Goal: Transaction & Acquisition: Obtain resource

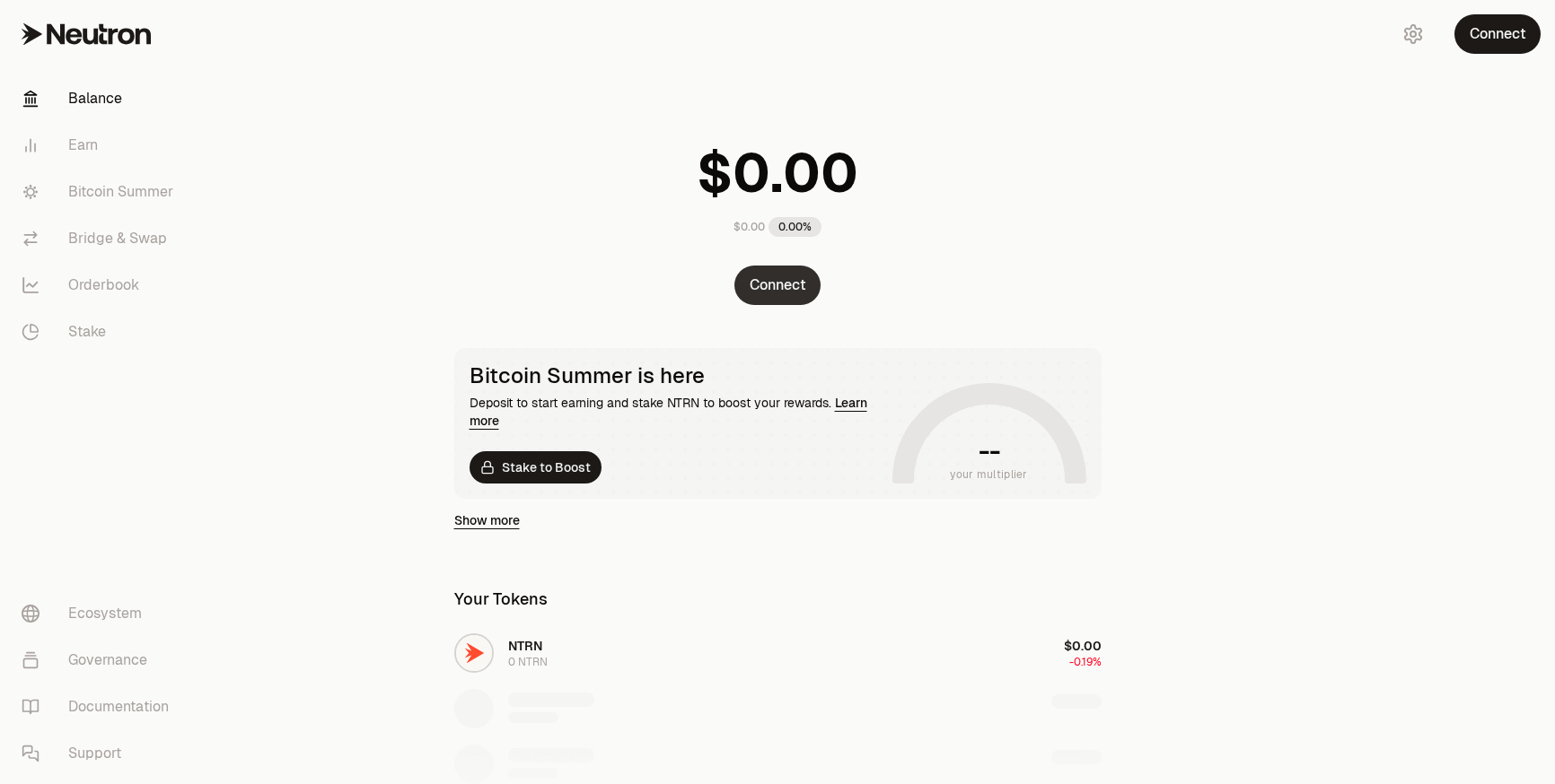
click at [757, 298] on button "Connect" at bounding box center [778, 285] width 86 height 39
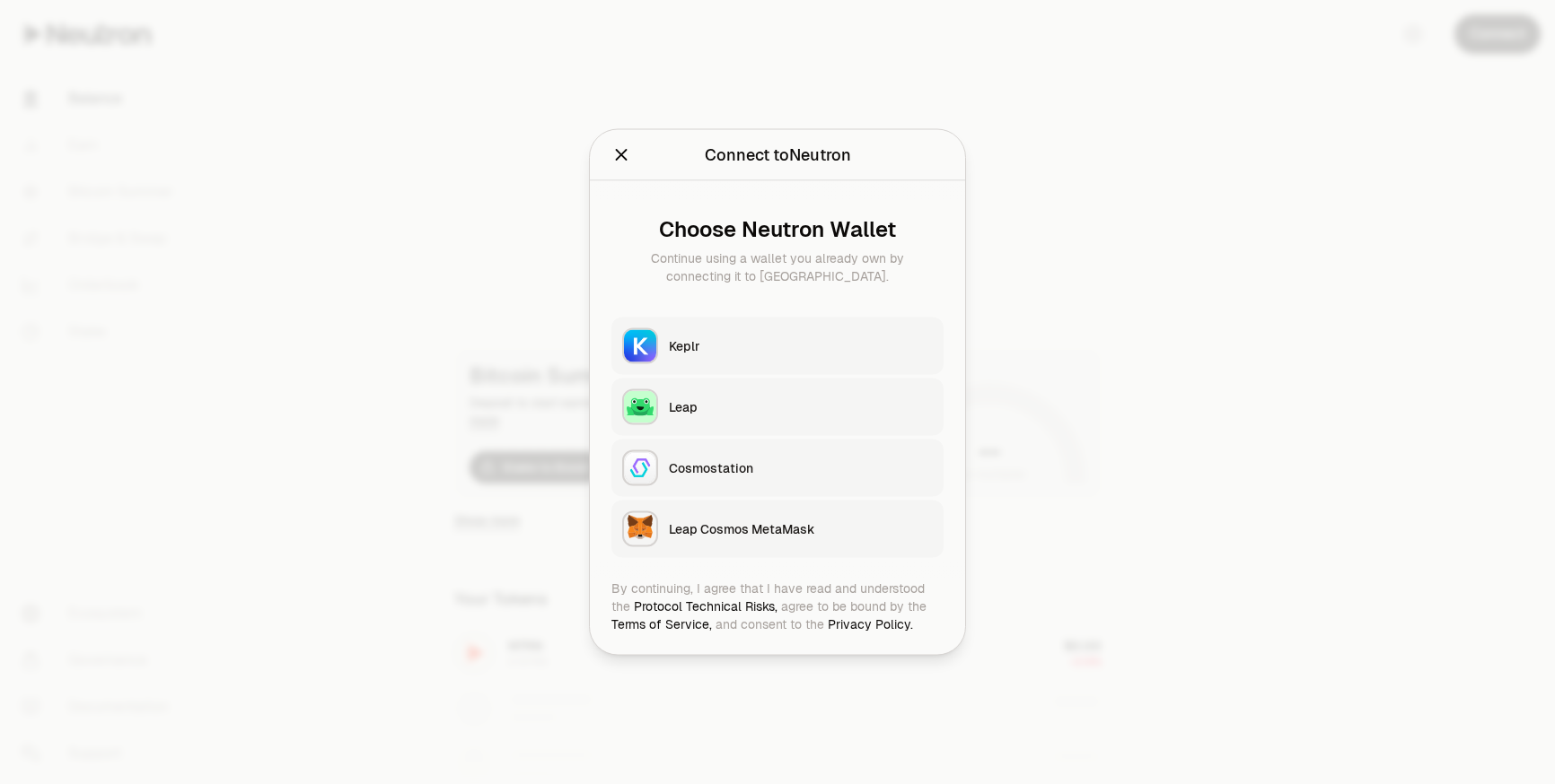
click at [679, 347] on div "Keplr" at bounding box center [800, 347] width 264 height 18
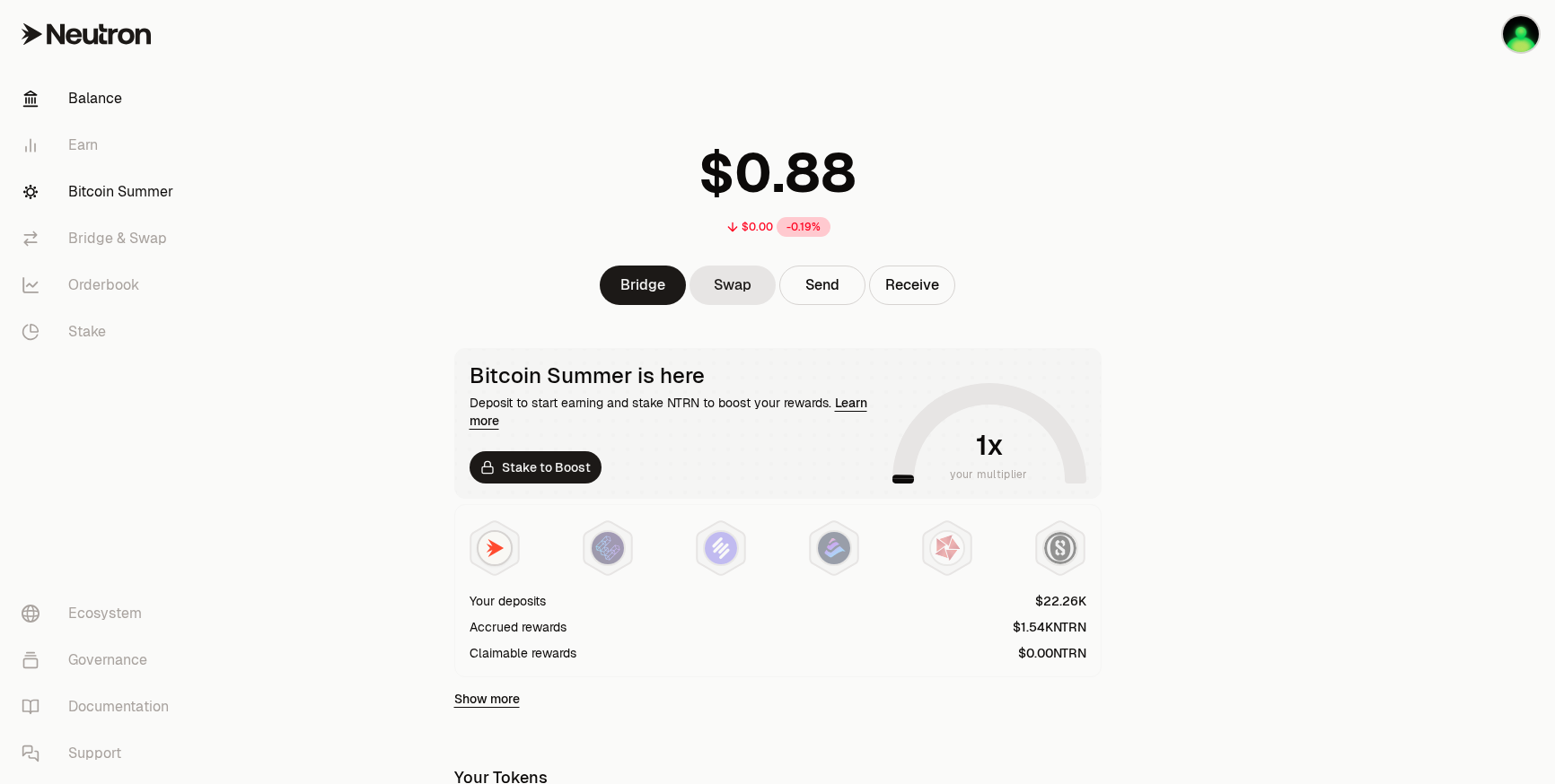
click at [126, 181] on link "Bitcoin Summer" at bounding box center [100, 192] width 186 height 47
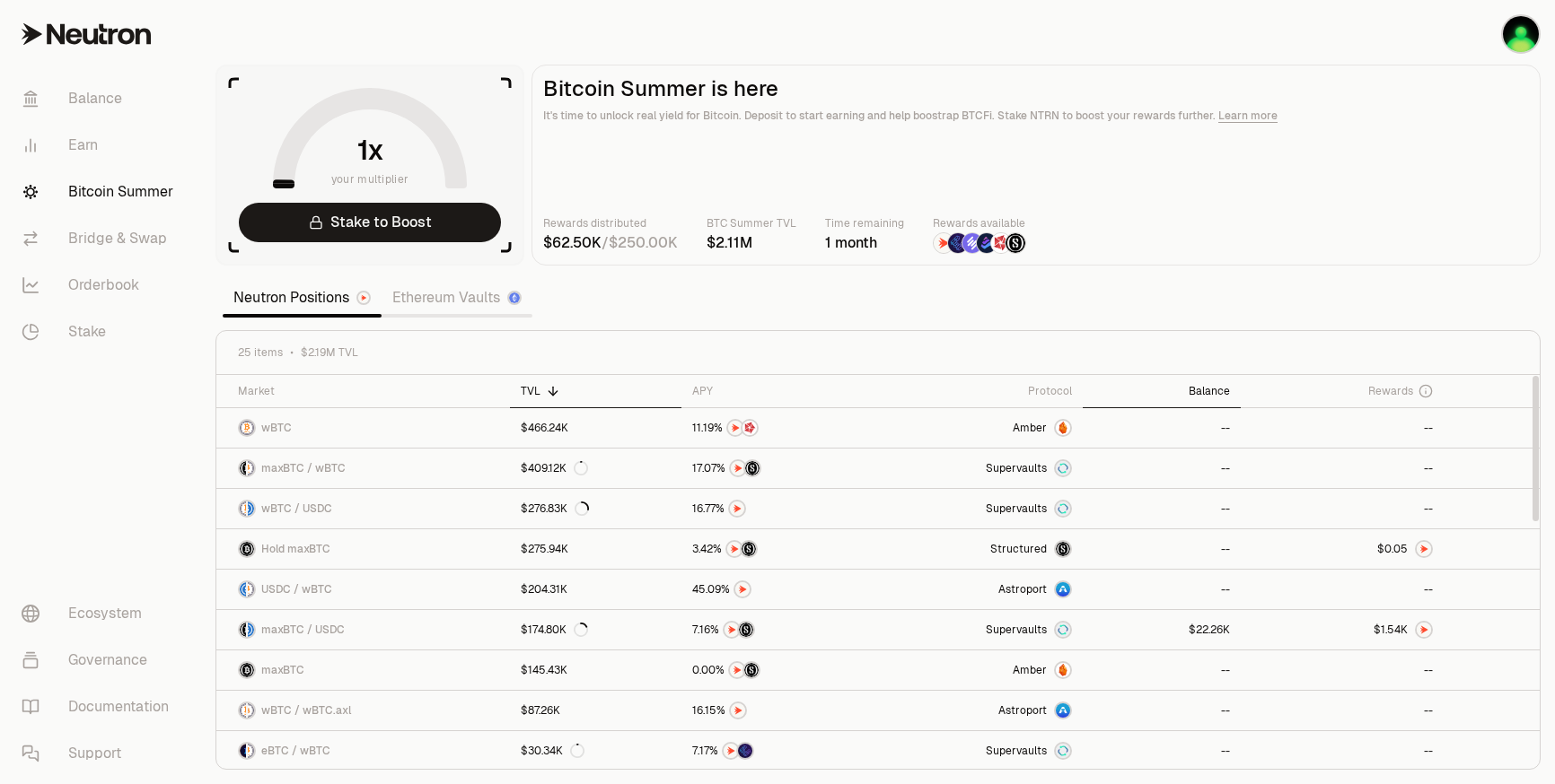
click at [1195, 392] on div "Balance" at bounding box center [1162, 391] width 137 height 15
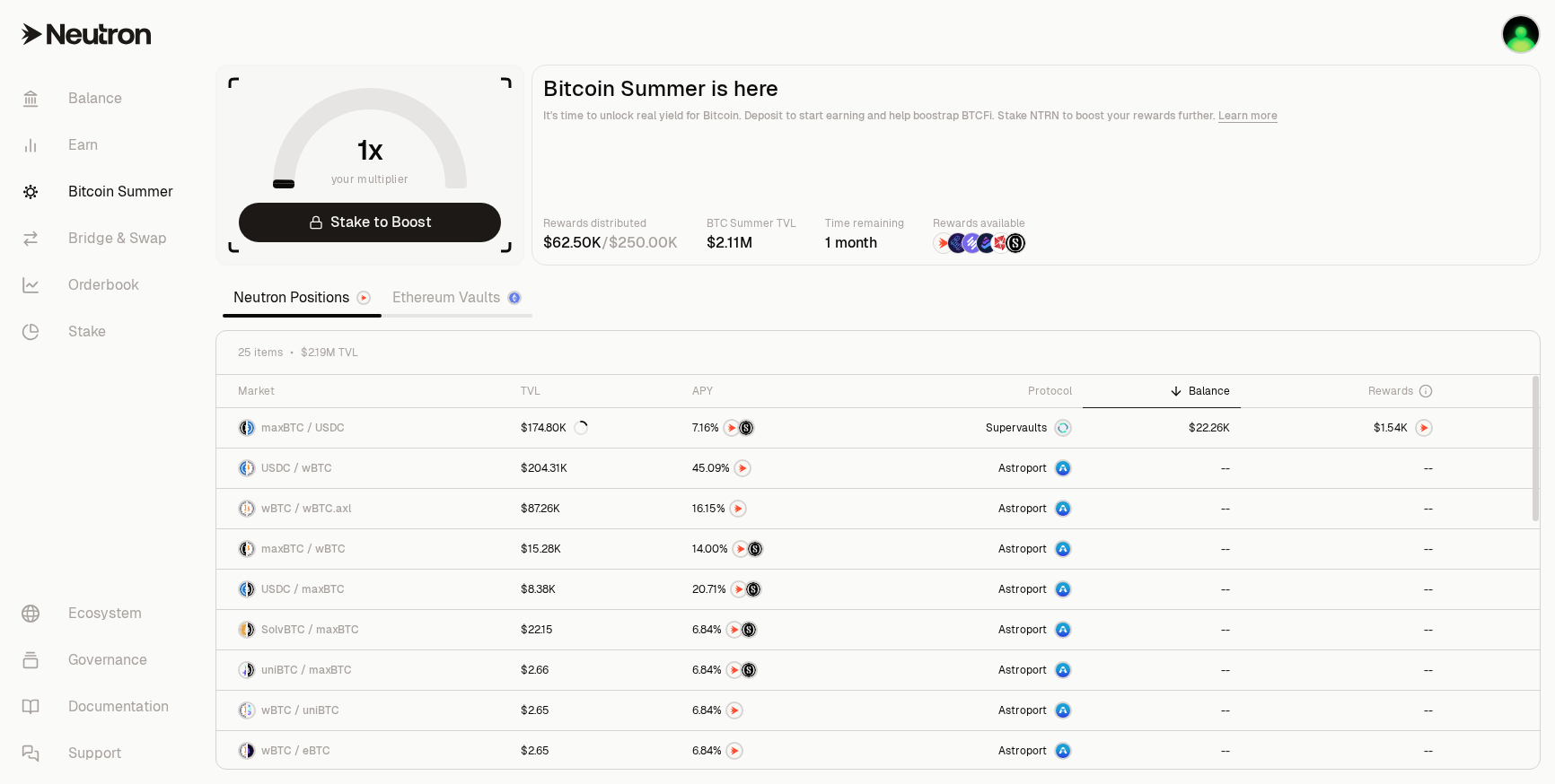
click at [1192, 392] on div "Balance" at bounding box center [1162, 391] width 137 height 15
click at [1042, 399] on th "Protocol" at bounding box center [980, 392] width 206 height 33
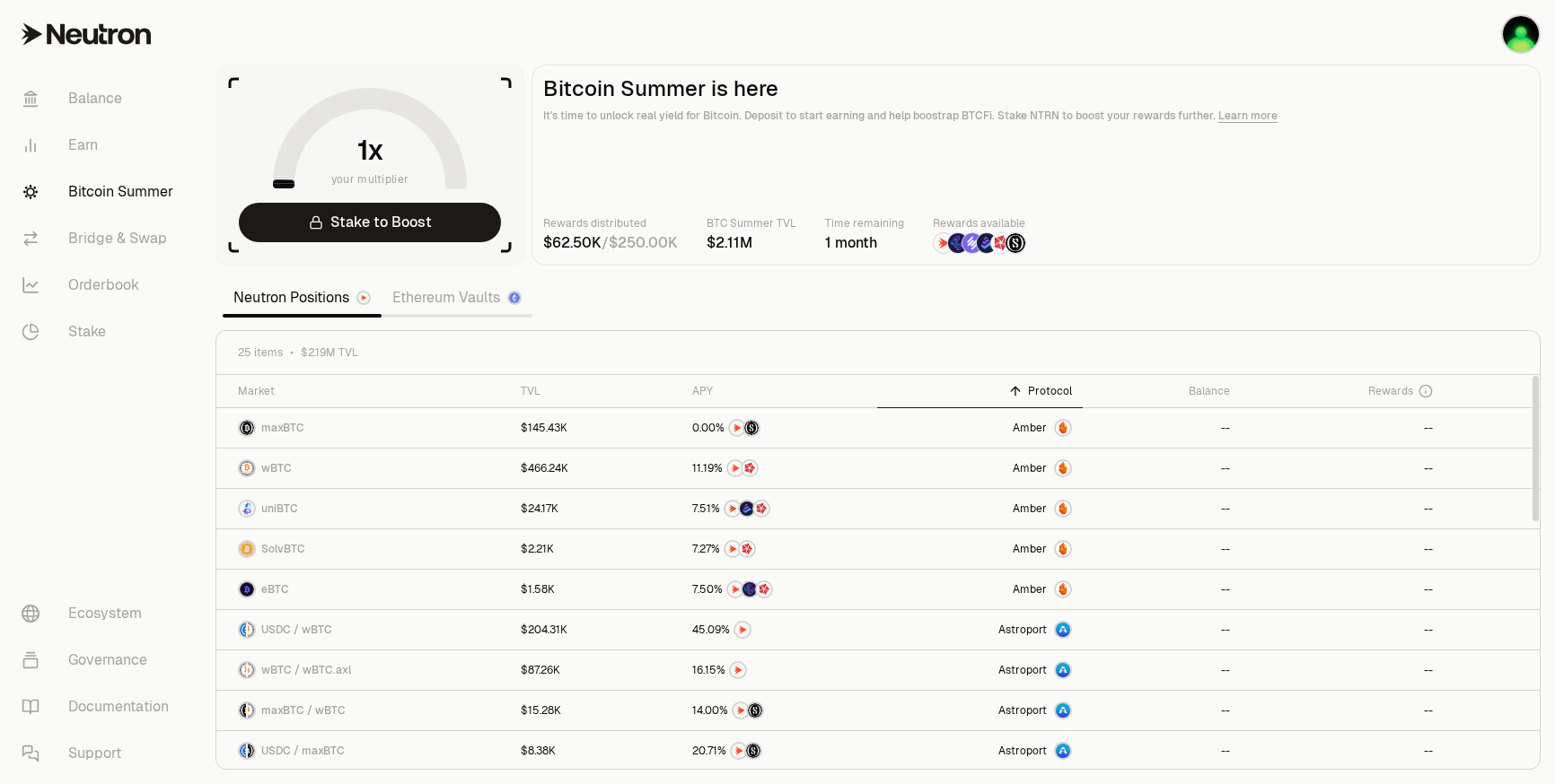
click at [1042, 399] on th "Protocol" at bounding box center [980, 392] width 206 height 33
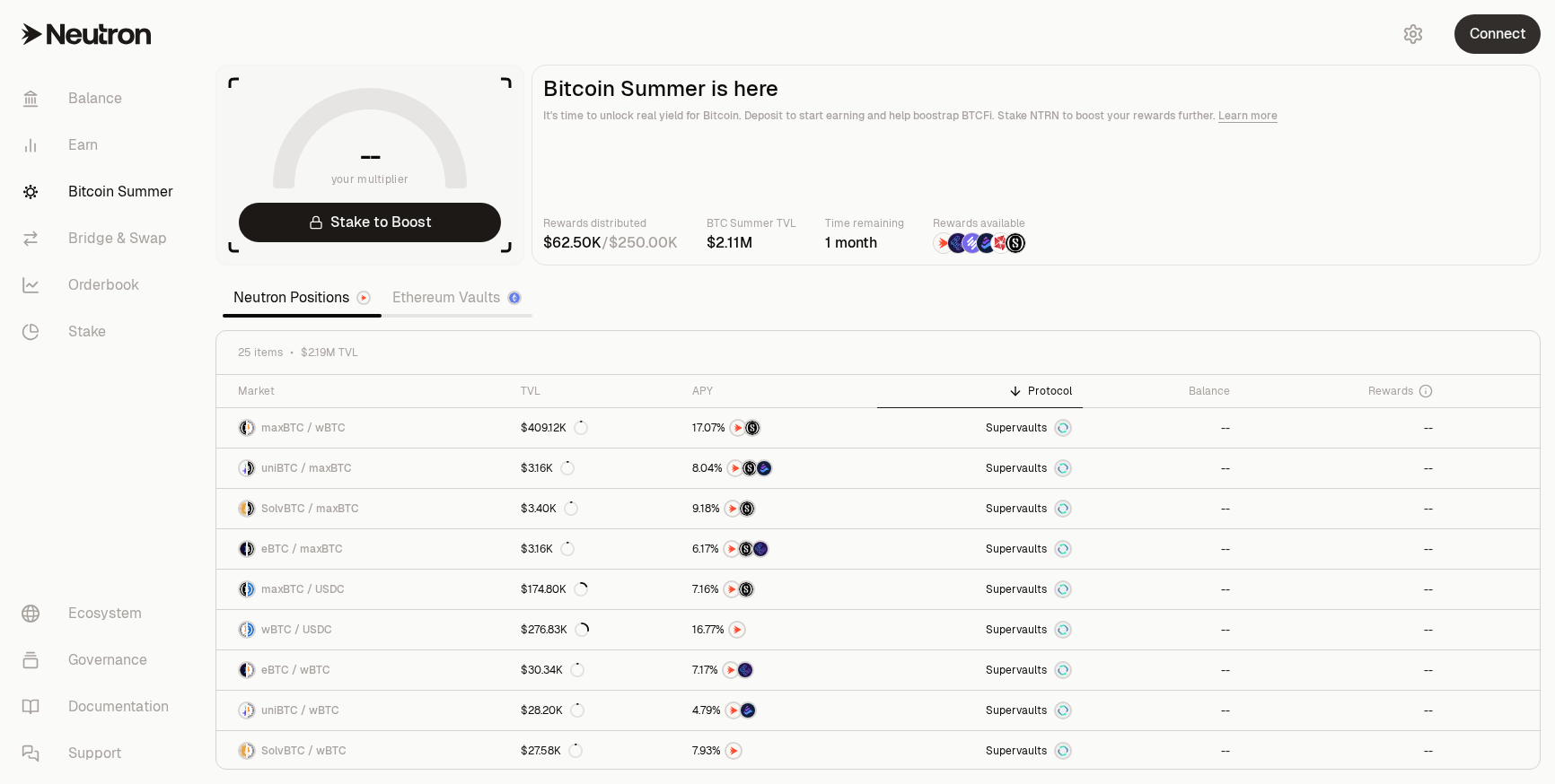
click at [1493, 32] on button "Connect" at bounding box center [1498, 34] width 86 height 39
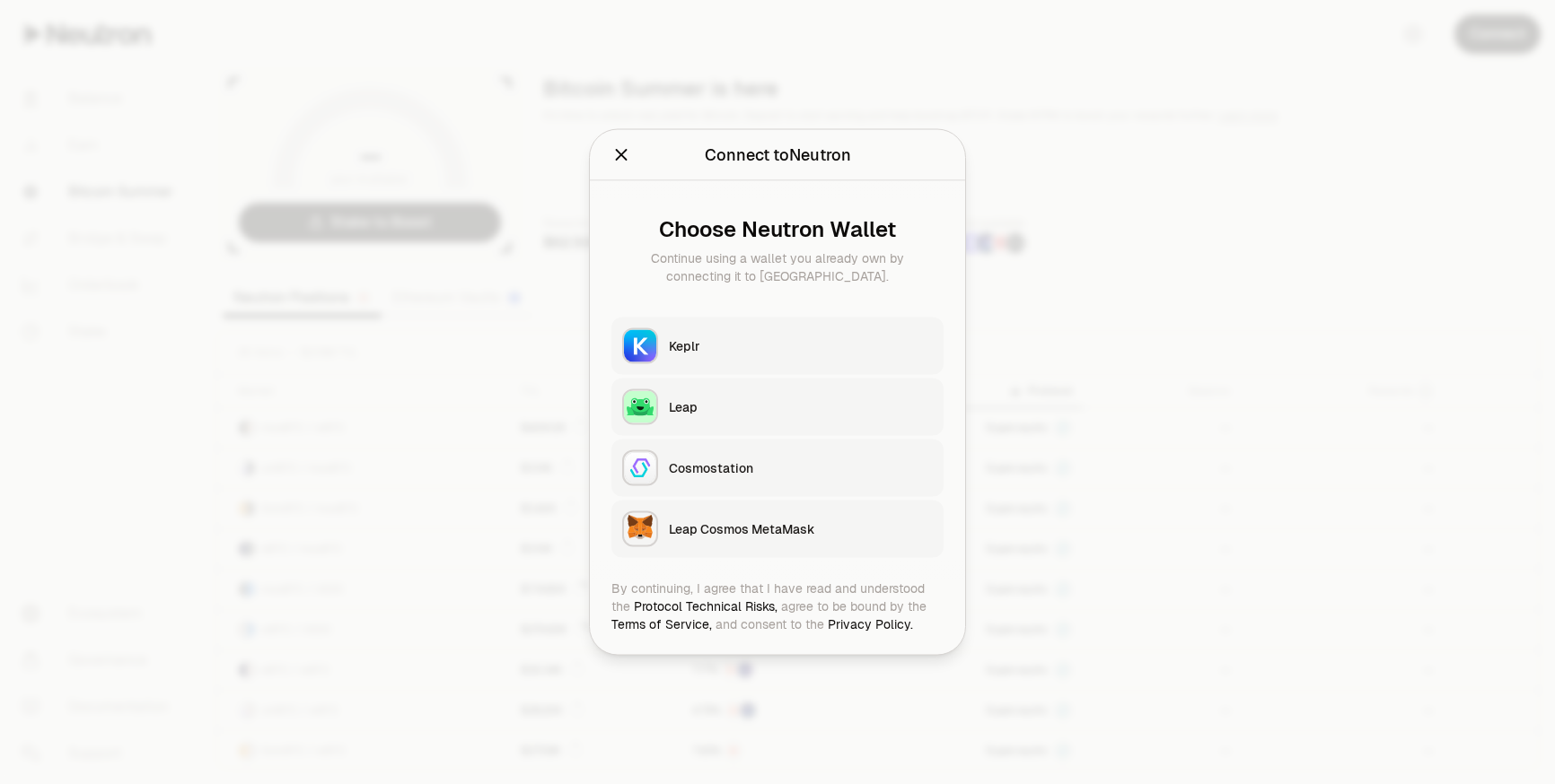
click at [696, 348] on div "Keplr" at bounding box center [800, 347] width 264 height 18
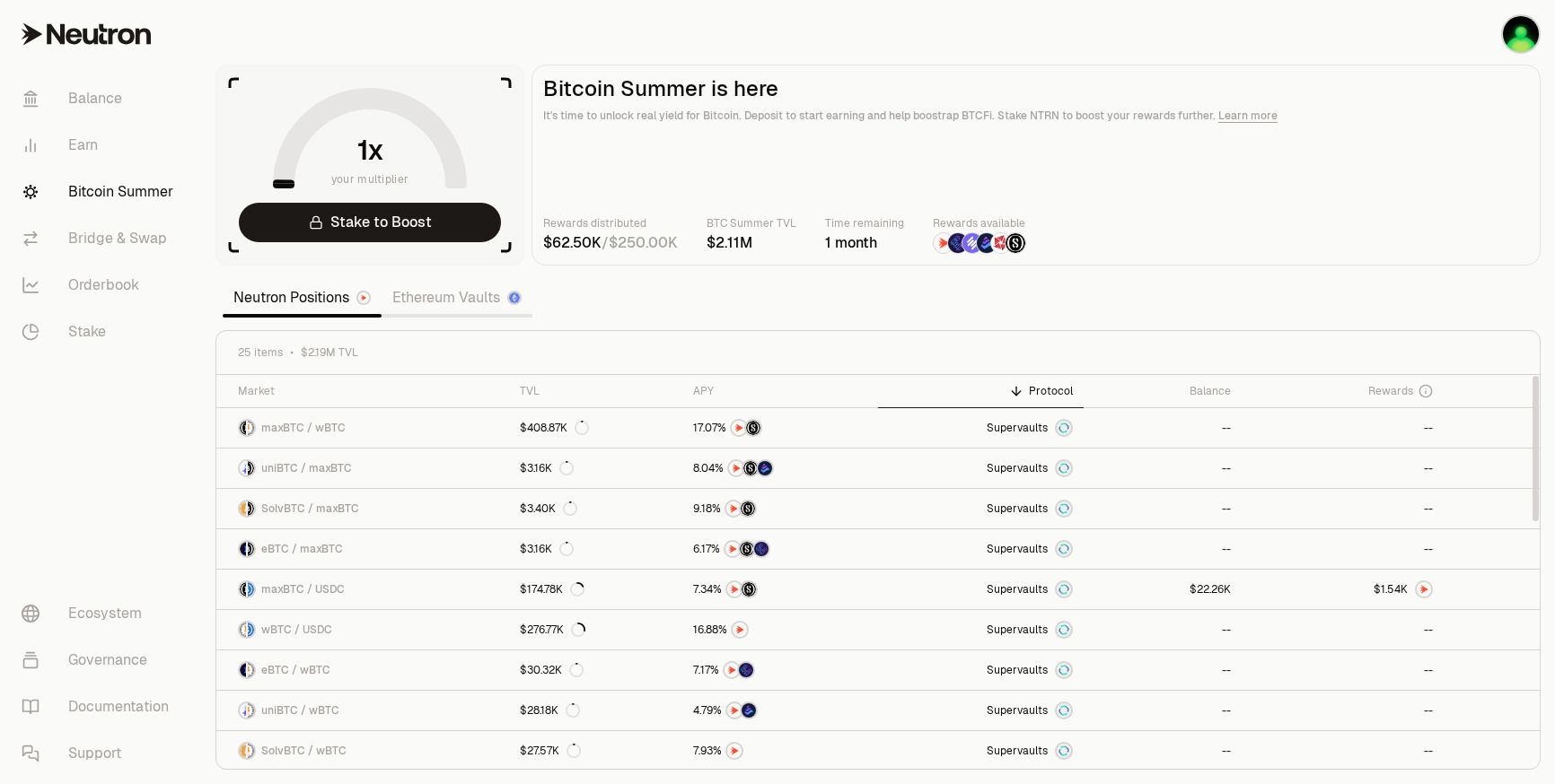
click at [1063, 391] on div "Protocol" at bounding box center [981, 391] width 184 height 15
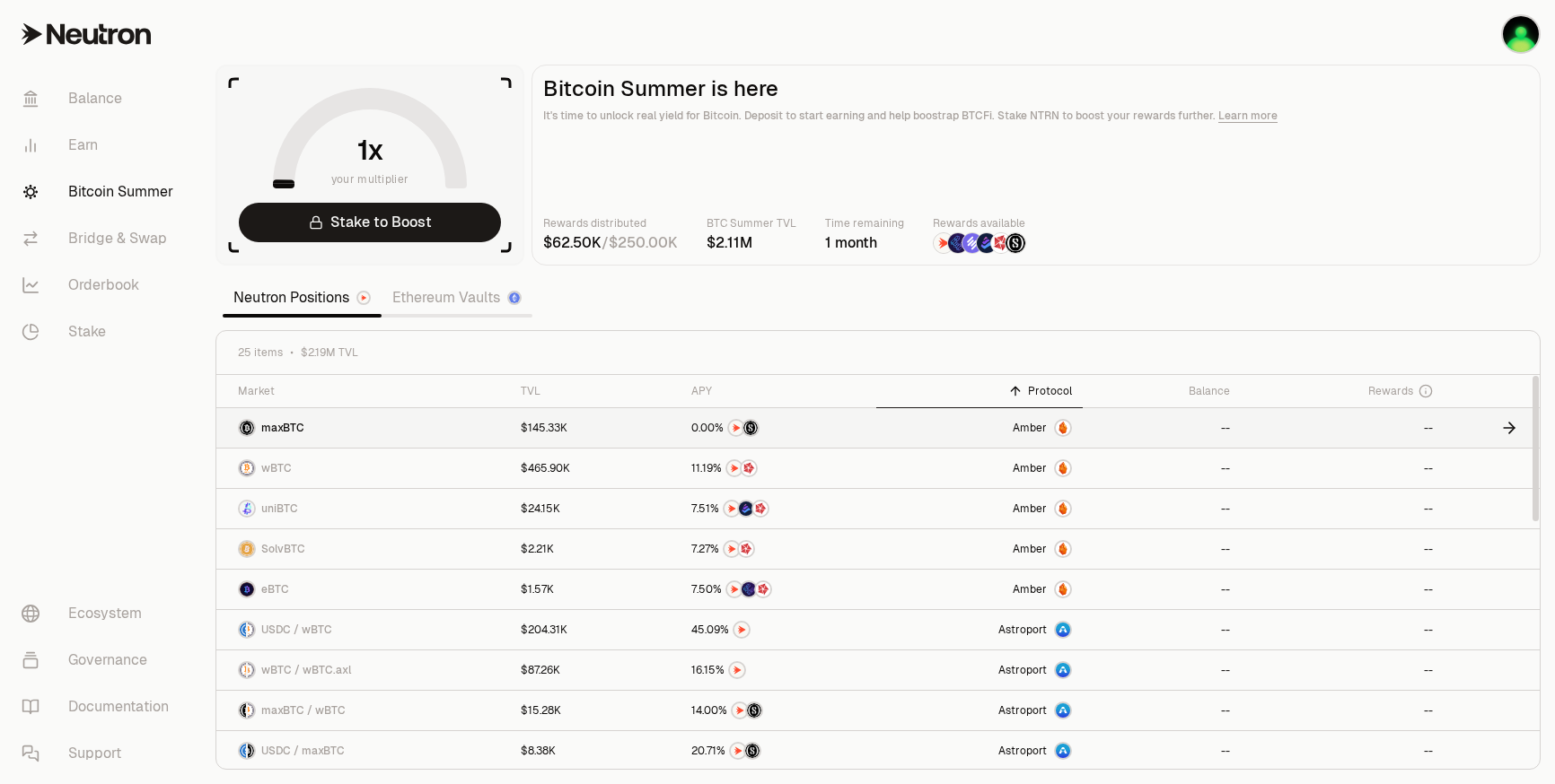
click at [1031, 429] on span "Amber" at bounding box center [1030, 428] width 34 height 15
click at [821, 276] on section "your multiplier Stake to Boost Bitcoin Summer is here It's time to unlock real …" at bounding box center [878, 392] width 1354 height 784
drag, startPoint x: 822, startPoint y: 269, endPoint x: 806, endPoint y: 276, distance: 17.5
click at [806, 276] on section "your multiplier Stake to Boost Bitcoin Summer is here It's time to unlock real …" at bounding box center [878, 392] width 1354 height 784
drag, startPoint x: 825, startPoint y: 268, endPoint x: 813, endPoint y: 273, distance: 13.0
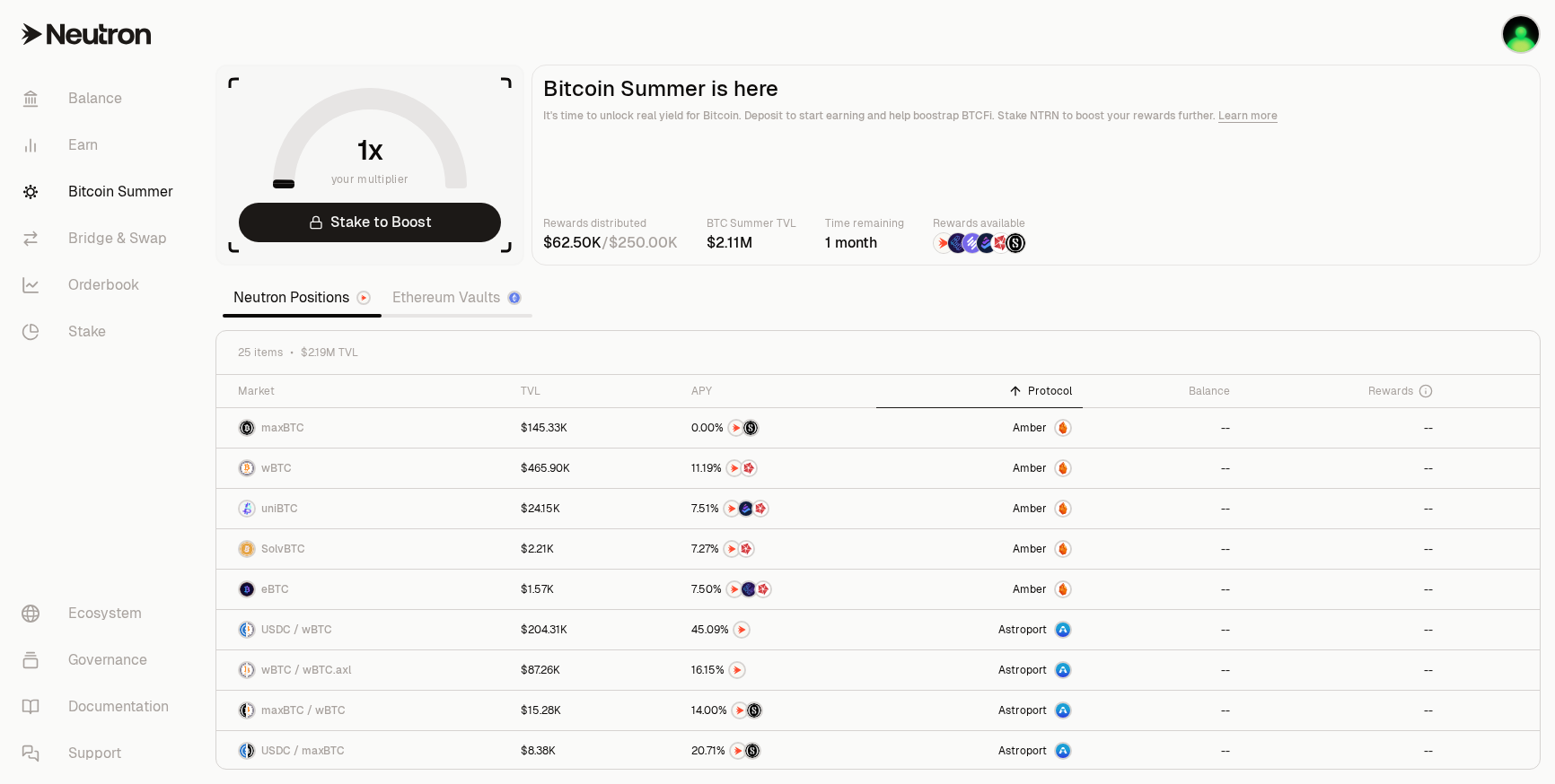
click at [813, 273] on section "your multiplier Stake to Boost Bitcoin Summer is here It's time to unlock real …" at bounding box center [878, 392] width 1354 height 784
